Goal: Browse casually: Explore the website without a specific task or goal

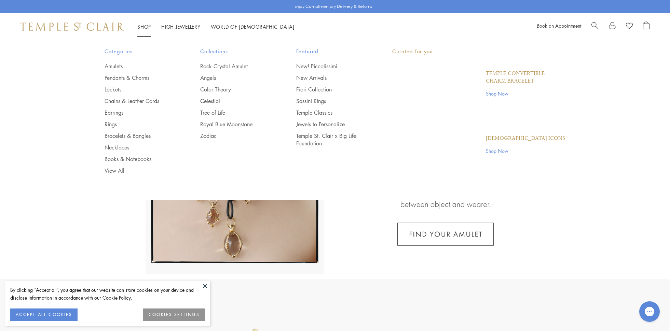
click at [147, 25] on link "Shop Shop" at bounding box center [144, 26] width 14 height 7
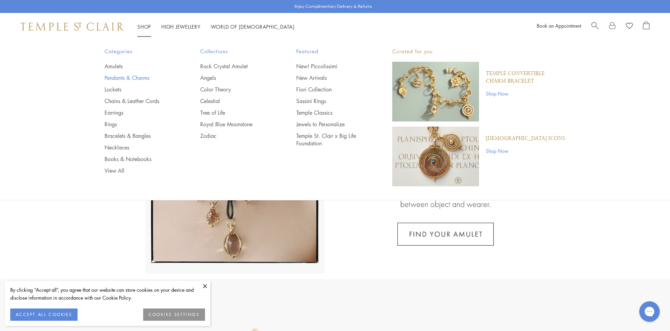
click at [136, 78] on link "Pendants & Charms" at bounding box center [139, 78] width 69 height 8
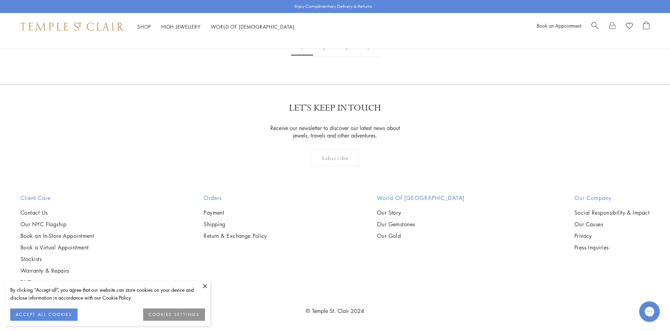
scroll to position [2662, 0]
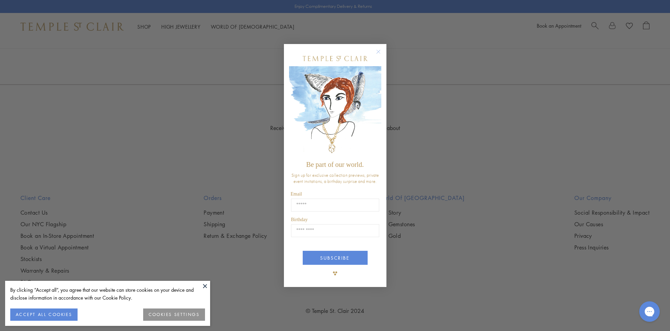
click at [380, 51] on circle "Close dialog" at bounding box center [378, 52] width 8 height 8
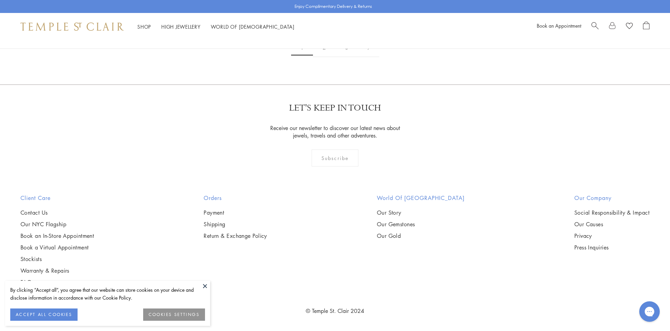
scroll to position [5636, 0]
click at [321, 57] on link "2" at bounding box center [324, 47] width 23 height 19
click at [347, 57] on link "3" at bounding box center [346, 47] width 23 height 19
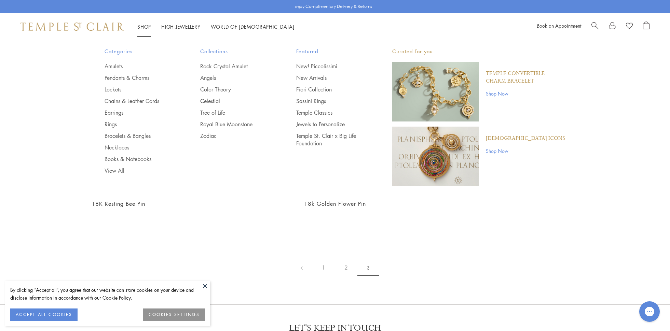
click at [142, 14] on div "Shop Shop Categories Amulets Pendants & Charms Lockets Chains & Leather Cords E…" at bounding box center [335, 26] width 670 height 27
click at [118, 111] on link "Earrings" at bounding box center [139, 113] width 69 height 8
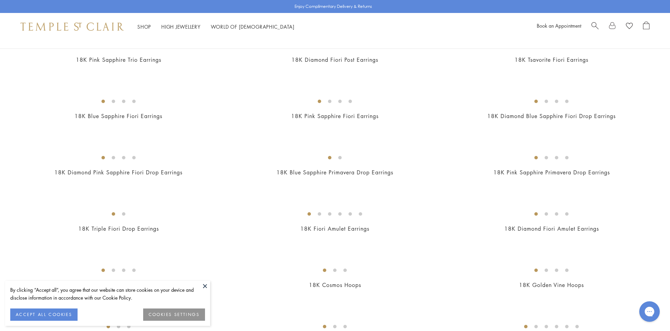
scroll to position [156, 0]
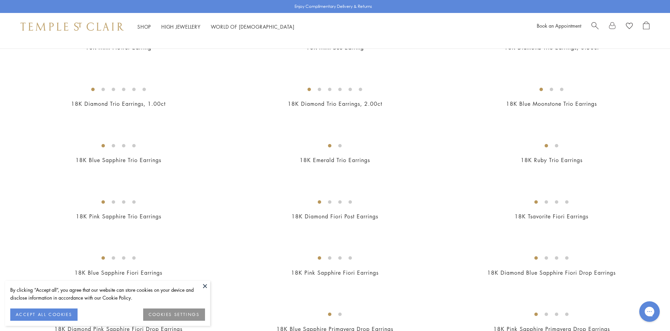
click at [0, 0] on img at bounding box center [0, 0] width 0 height 0
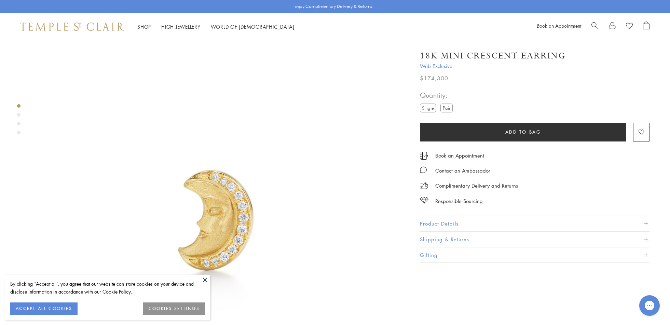
click at [20, 113] on div "Product gallery navigation" at bounding box center [18, 120] width 3 height 37
click at [19, 115] on div "Product gallery navigation" at bounding box center [18, 114] width 3 height 3
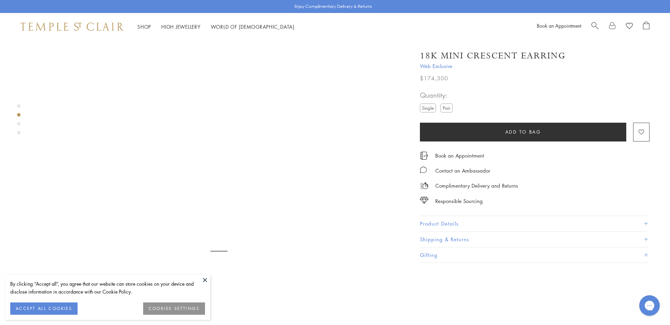
scroll to position [382, 0]
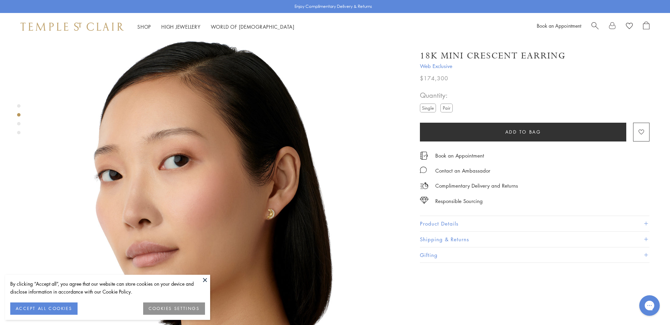
click at [17, 122] on div "Product gallery navigation" at bounding box center [18, 123] width 3 height 3
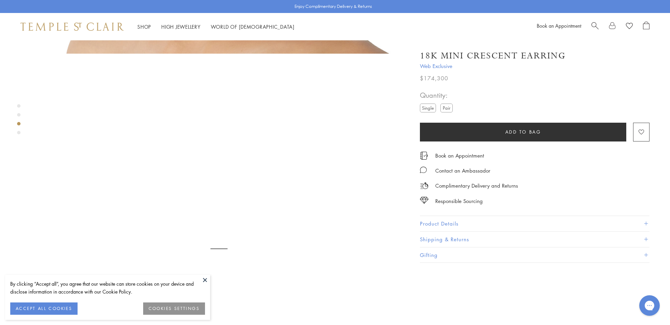
scroll to position [751, 0]
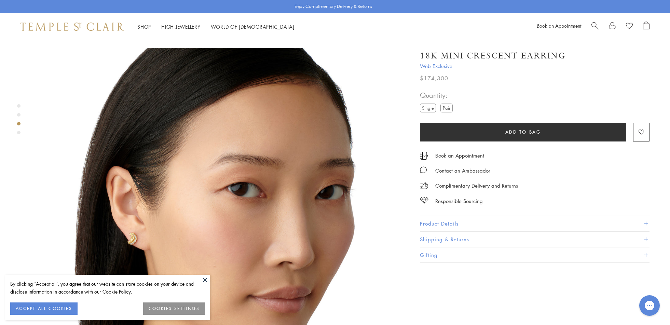
drag, startPoint x: 58, startPoint y: 108, endPoint x: 45, endPoint y: 84, distance: 27.5
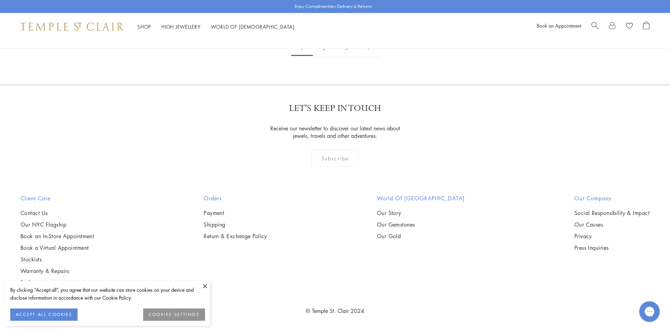
scroll to position [4384, 0]
click at [325, 57] on link "2" at bounding box center [324, 48] width 23 height 19
click at [359, 57] on link "3" at bounding box center [357, 48] width 23 height 19
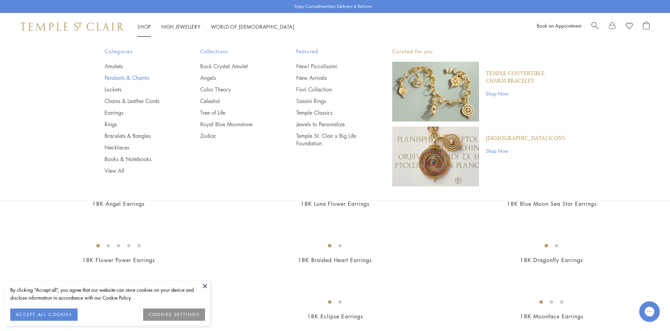
scroll to position [4227, 0]
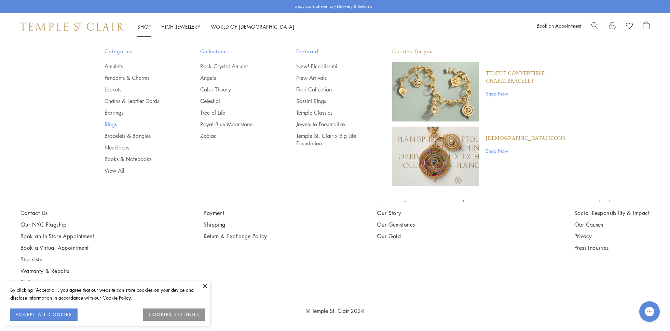
click at [116, 124] on link "Rings" at bounding box center [139, 125] width 69 height 8
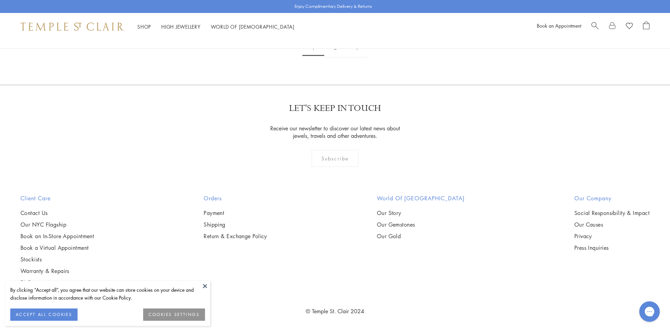
scroll to position [3914, 0]
click at [339, 57] on link "2" at bounding box center [335, 48] width 23 height 19
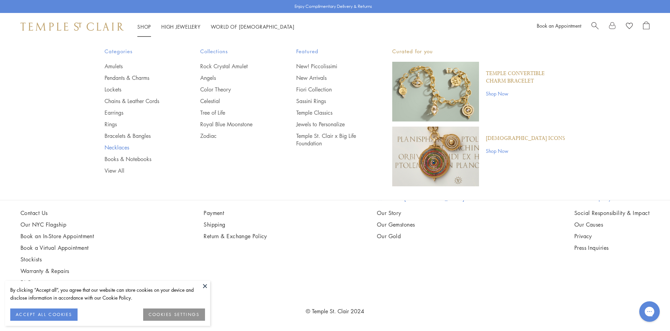
click at [131, 150] on link "Necklaces" at bounding box center [139, 148] width 69 height 8
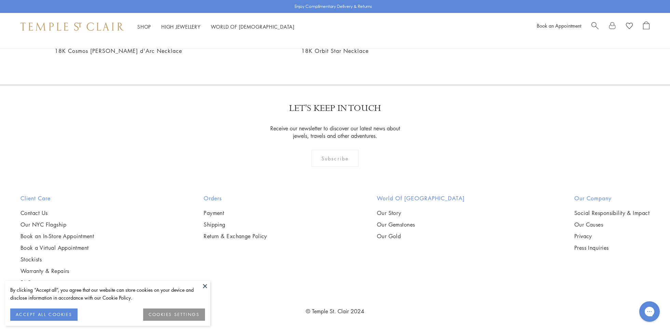
scroll to position [3914, 0]
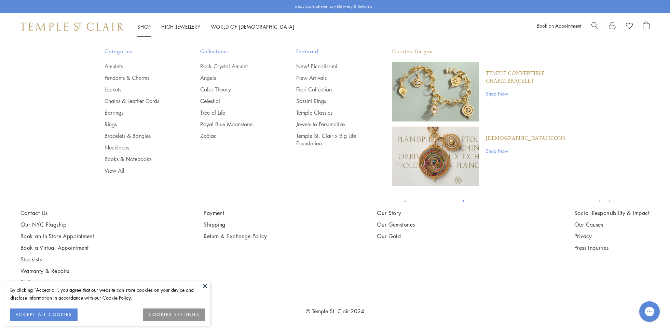
click at [145, 28] on link "Shop Shop" at bounding box center [144, 26] width 14 height 7
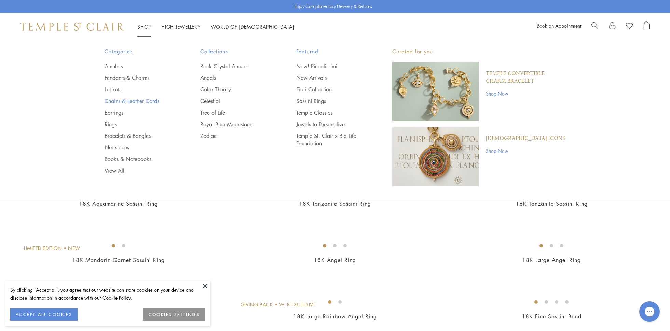
click at [140, 100] on link "Chains & Leather Cords" at bounding box center [139, 101] width 69 height 8
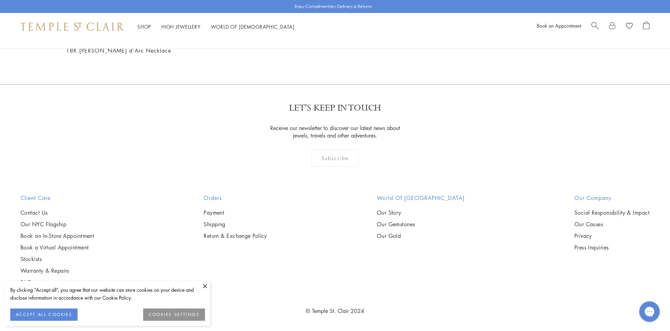
scroll to position [1879, 0]
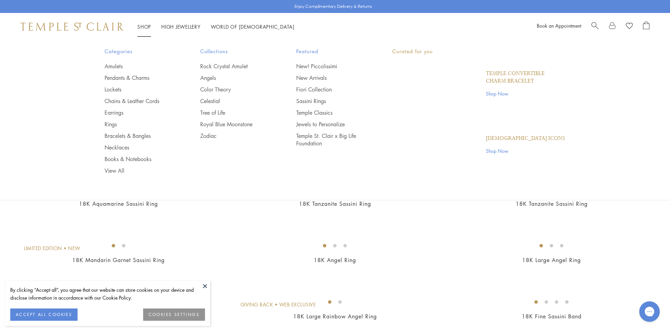
click at [145, 26] on link "Shop Shop" at bounding box center [144, 26] width 14 height 7
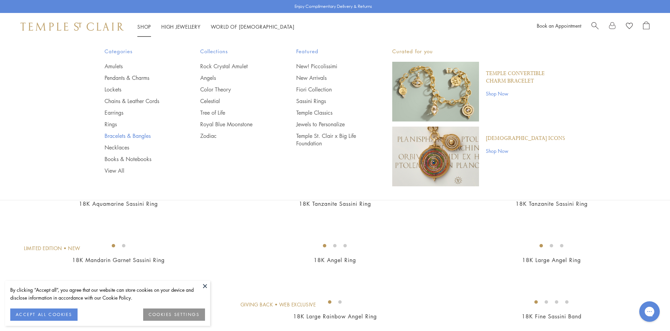
click at [136, 138] on link "Bracelets & Bangles" at bounding box center [139, 136] width 69 height 8
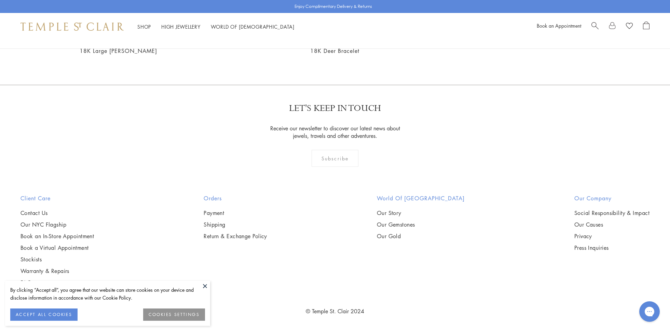
scroll to position [3503, 0]
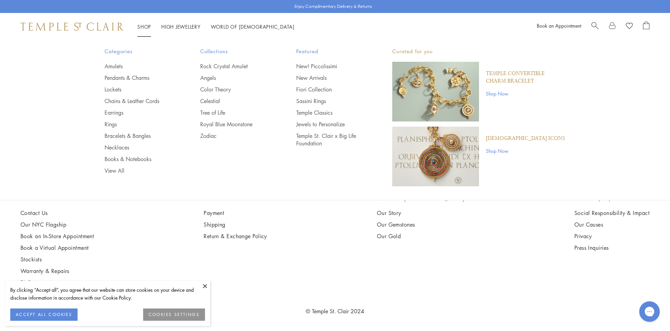
click at [143, 24] on link "Shop Shop" at bounding box center [144, 26] width 14 height 7
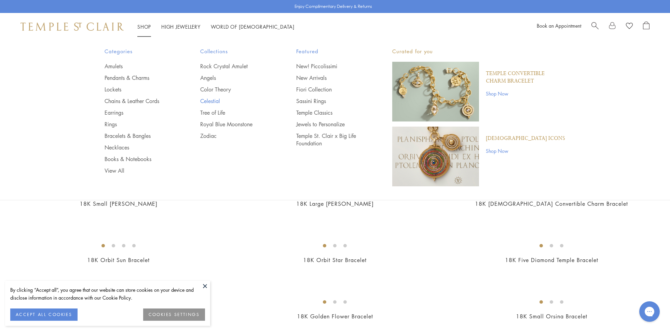
click at [217, 102] on link "Celestial" at bounding box center [234, 101] width 69 height 8
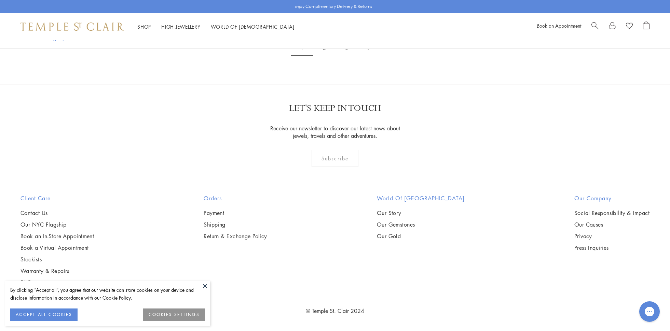
scroll to position [4697, 0]
click at [326, 51] on link "2" at bounding box center [324, 48] width 23 height 19
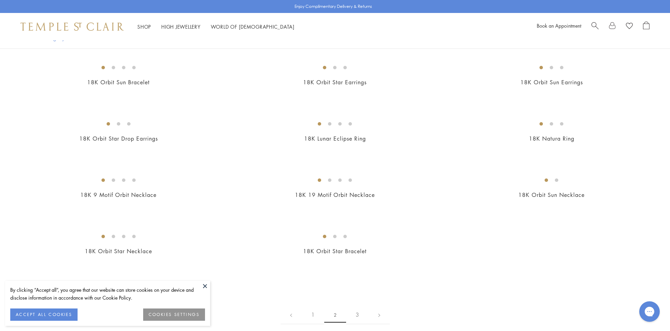
scroll to position [626, 0]
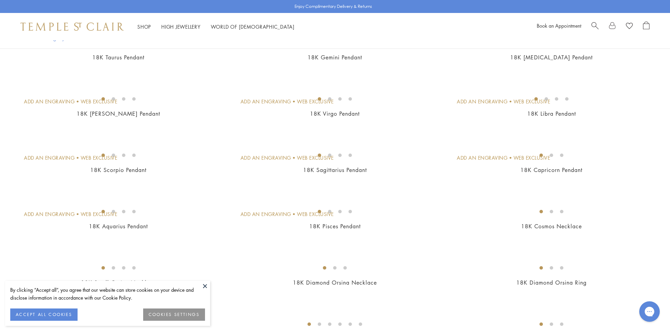
click at [0, 0] on img at bounding box center [0, 0] width 0 height 0
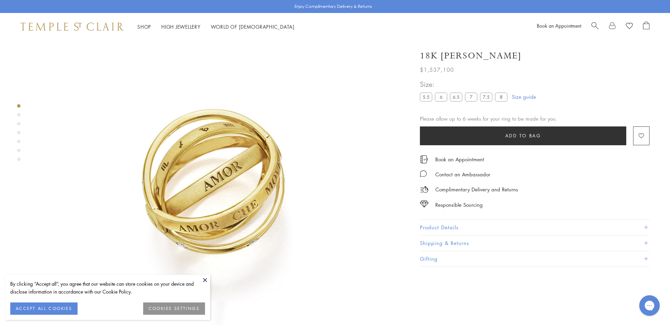
click at [20, 114] on div "Product gallery navigation" at bounding box center [18, 114] width 3 height 3
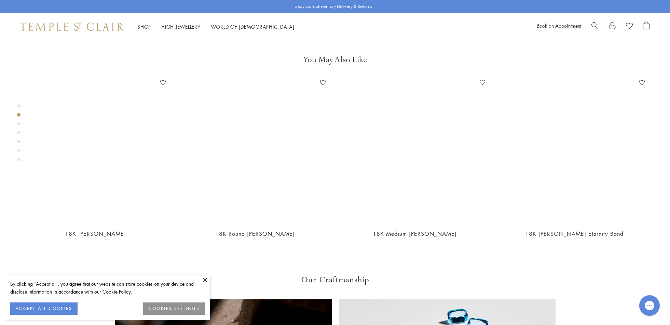
scroll to position [382, 0]
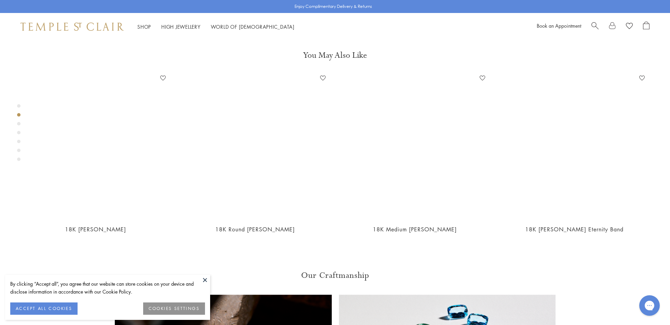
click at [20, 114] on div "Product gallery navigation" at bounding box center [18, 114] width 3 height 3
click at [20, 121] on div "Product gallery navigation" at bounding box center [18, 134] width 3 height 64
click at [20, 122] on div "Product gallery navigation" at bounding box center [18, 123] width 3 height 3
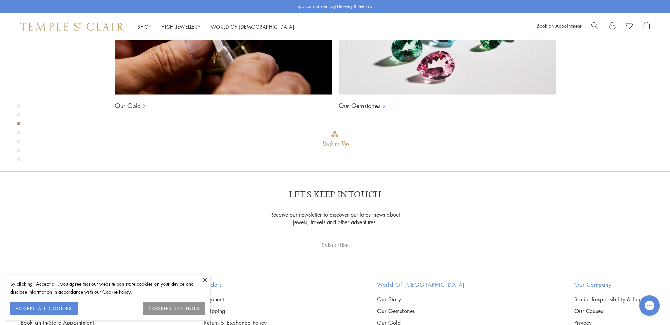
scroll to position [751, 0]
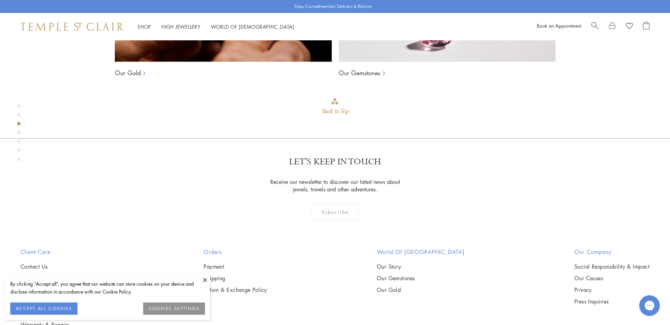
click at [18, 131] on div "Product gallery navigation" at bounding box center [18, 132] width 3 height 3
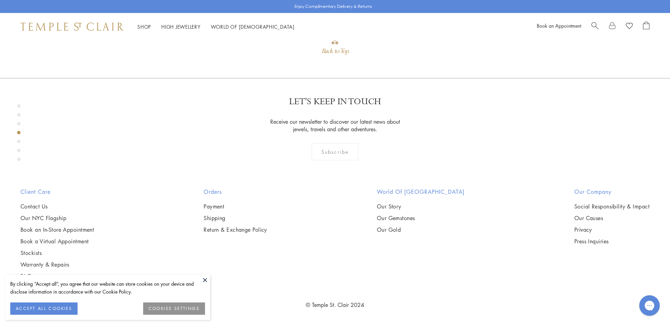
scroll to position [1121, 0]
click at [19, 142] on div "Product gallery navigation" at bounding box center [18, 141] width 3 height 3
click at [20, 150] on div "Product gallery navigation" at bounding box center [18, 150] width 3 height 3
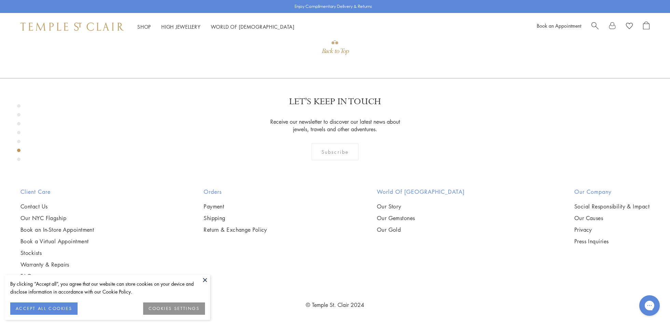
click at [19, 160] on div "Product gallery navigation" at bounding box center [18, 158] width 3 height 3
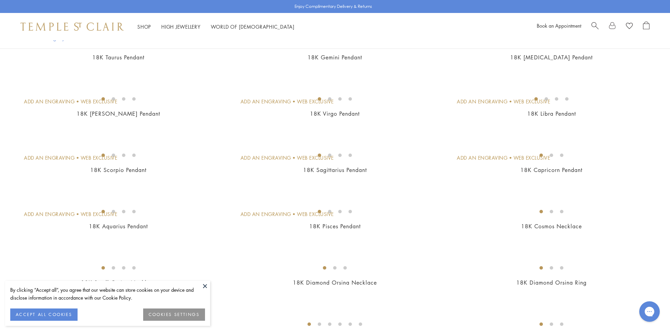
click at [0, 0] on img at bounding box center [0, 0] width 0 height 0
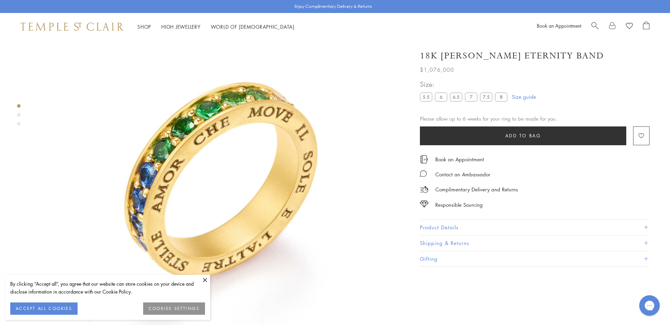
click at [18, 115] on div "Product gallery navigation" at bounding box center [18, 114] width 3 height 3
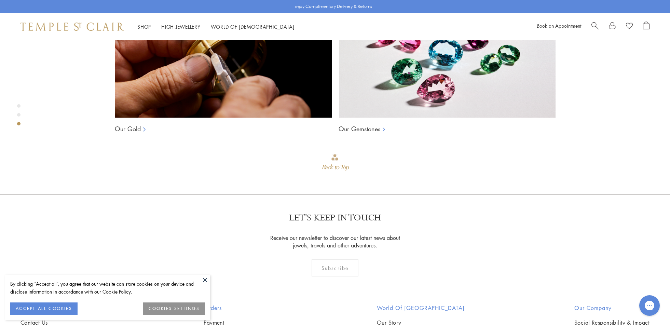
scroll to position [852, 0]
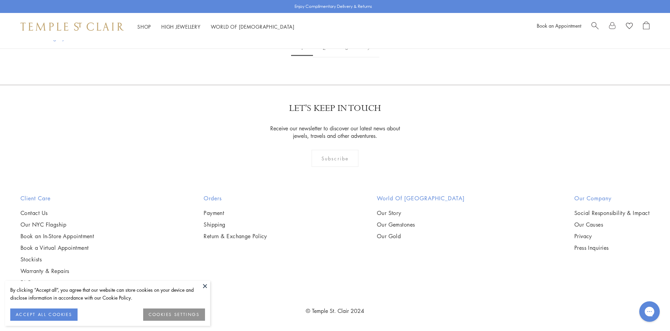
scroll to position [4226, 0]
click at [181, 30] on li "High Jewellery High Jewellery" at bounding box center [180, 27] width 39 height 9
click at [180, 27] on link "High Jewellery High Jewellery" at bounding box center [180, 26] width 39 height 7
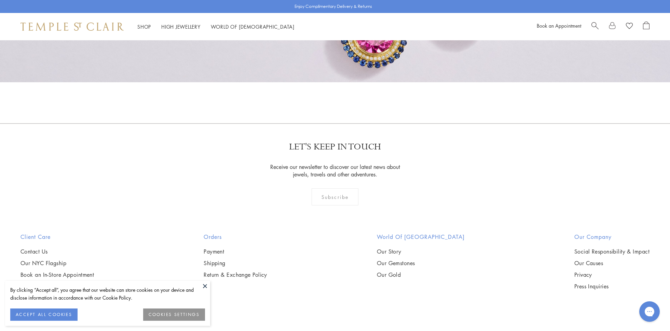
scroll to position [729, 0]
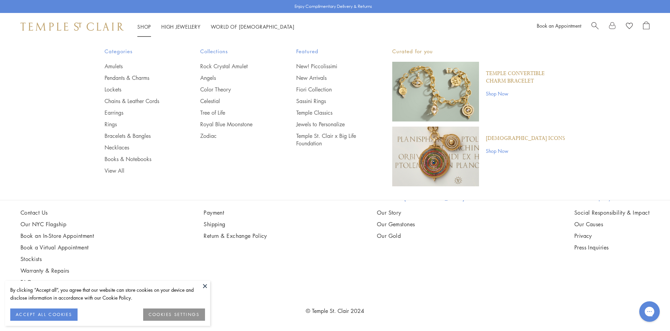
click at [146, 29] on li "Shop Shop Categories Amulets Pendants & Charms Lockets Chains & Leather Cords E…" at bounding box center [144, 27] width 14 height 9
click at [118, 68] on link "Amulets" at bounding box center [139, 67] width 69 height 8
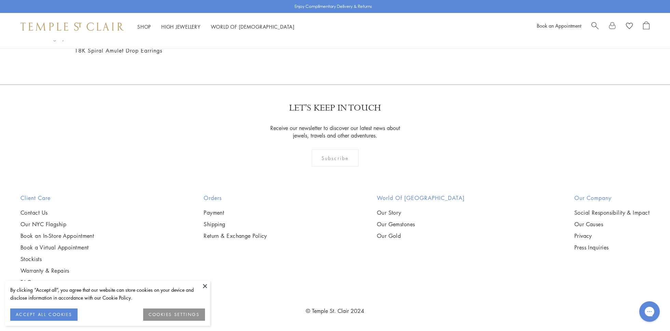
scroll to position [1722, 0]
click at [0, 0] on img at bounding box center [0, 0] width 0 height 0
click at [204, 288] on button at bounding box center [205, 286] width 10 height 10
